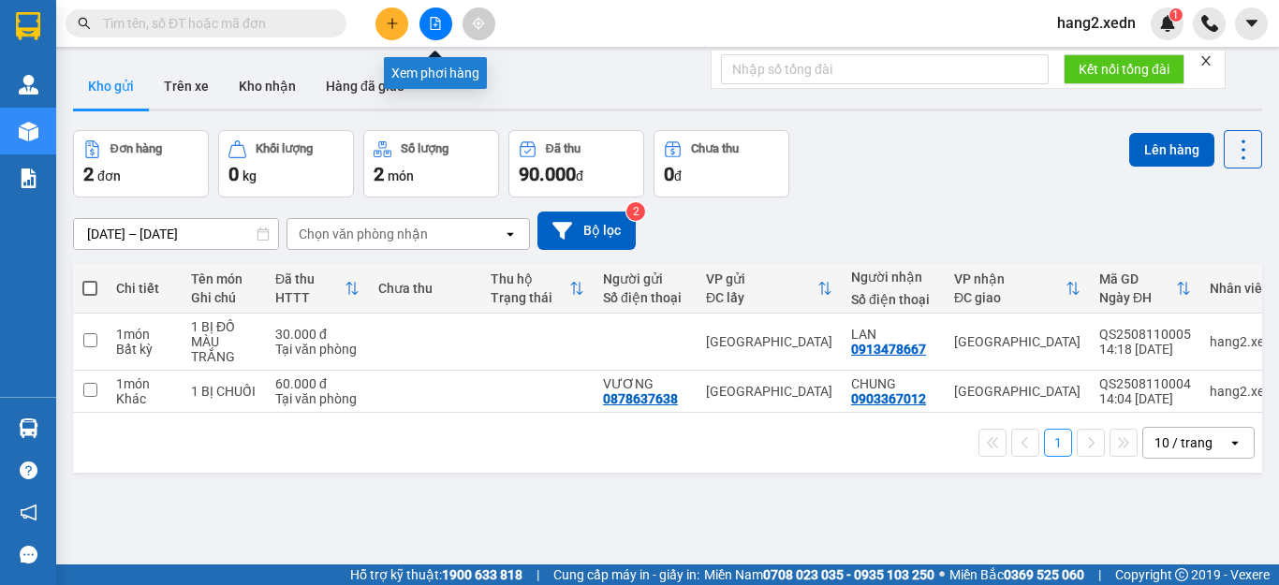
click at [435, 29] on icon "file-add" at bounding box center [436, 23] width 10 height 13
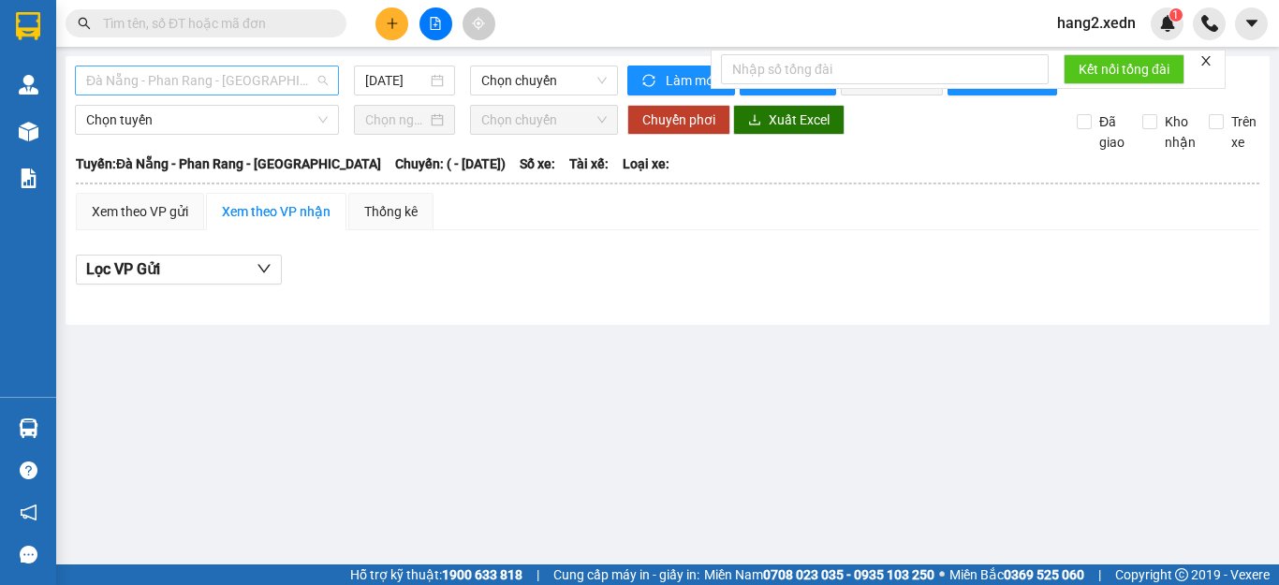
click at [279, 81] on span "Đà Nẵng - Phan Rang - [GEOGRAPHIC_DATA]" at bounding box center [207, 80] width 242 height 28
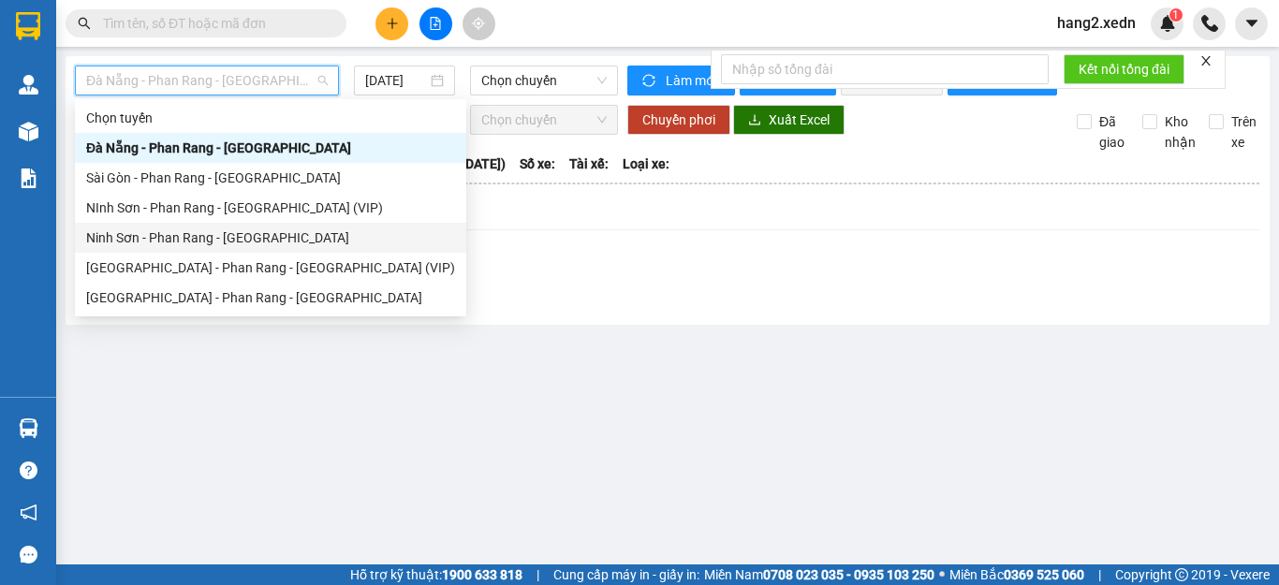
click at [198, 241] on div "Ninh Sơn - Phan Rang - [GEOGRAPHIC_DATA]" at bounding box center [270, 237] width 369 height 21
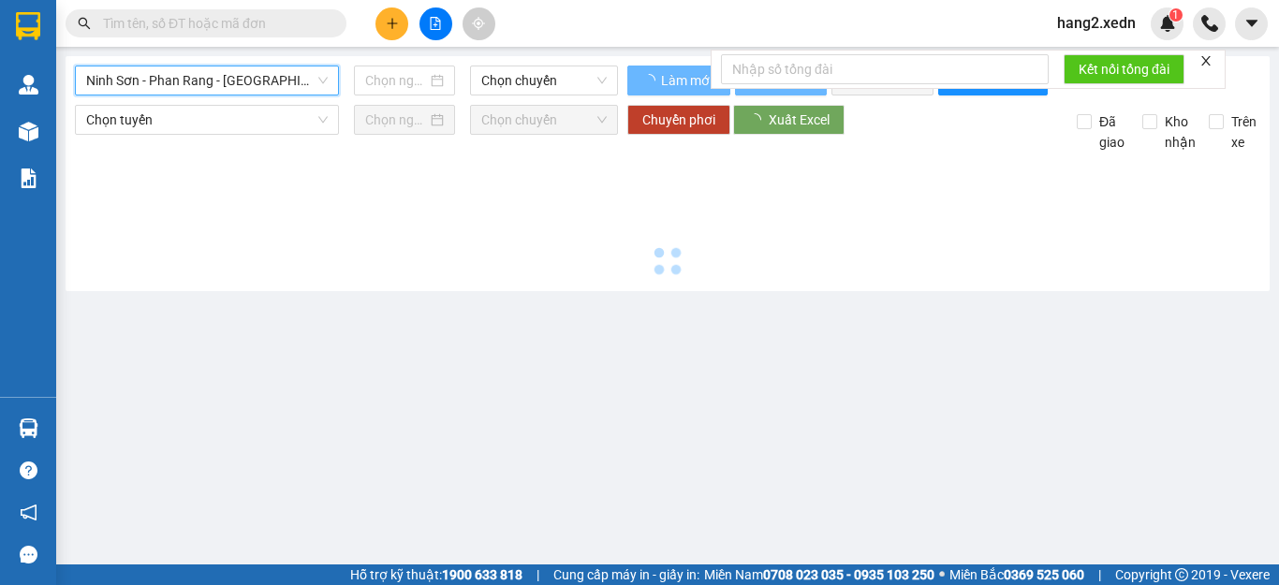
type input "[DATE]"
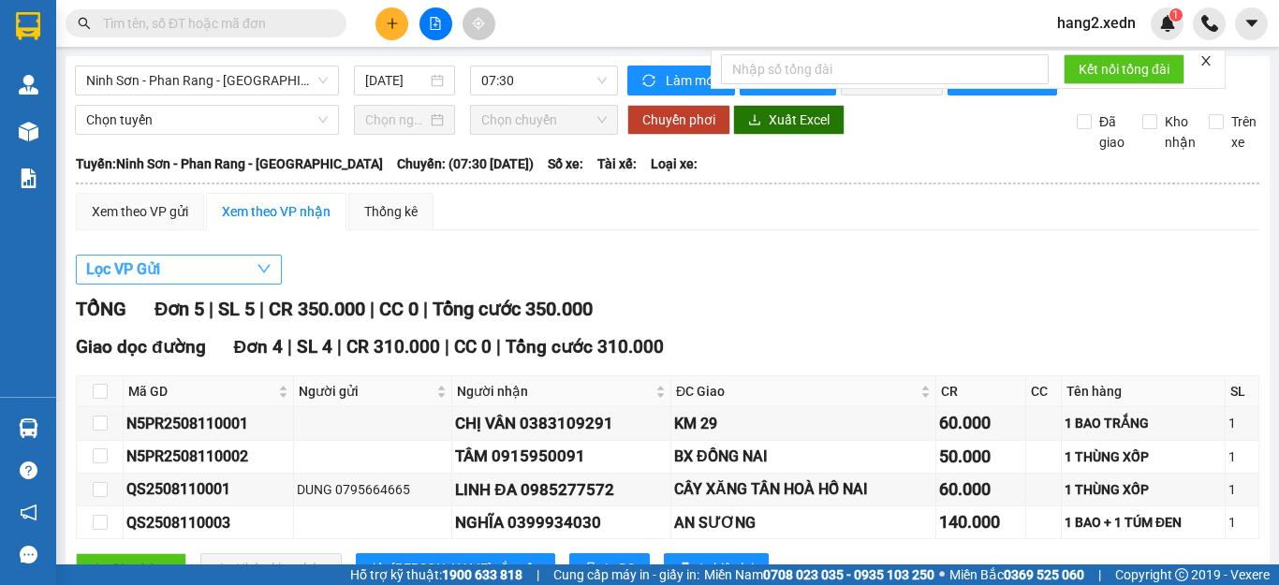
click at [185, 284] on button "Lọc VP Gửi" at bounding box center [179, 270] width 206 height 30
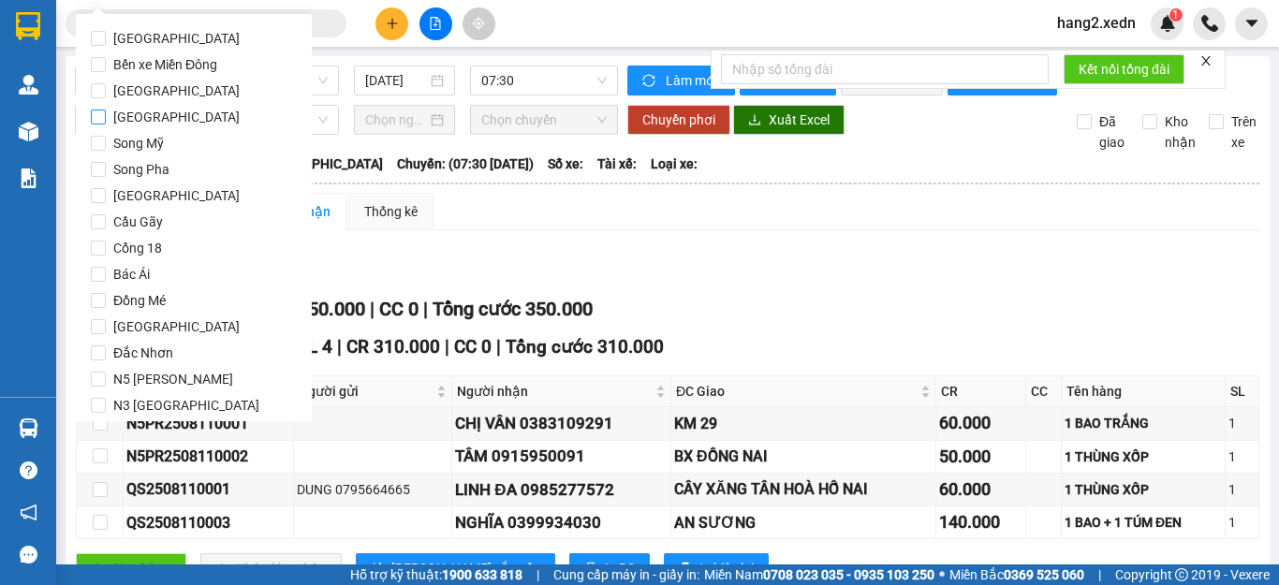
click at [94, 119] on input "[GEOGRAPHIC_DATA]" at bounding box center [98, 117] width 15 height 15
checkbox input "true"
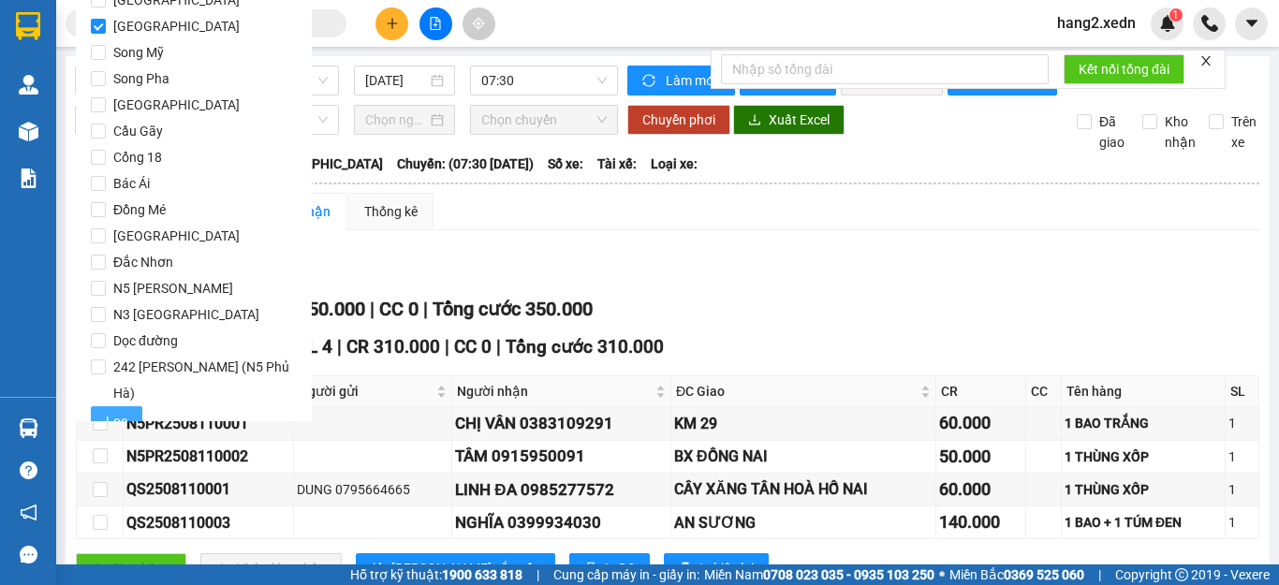
click at [106, 406] on button "Lọc" at bounding box center [116, 421] width 51 height 30
